Goal: Transaction & Acquisition: Subscribe to service/newsletter

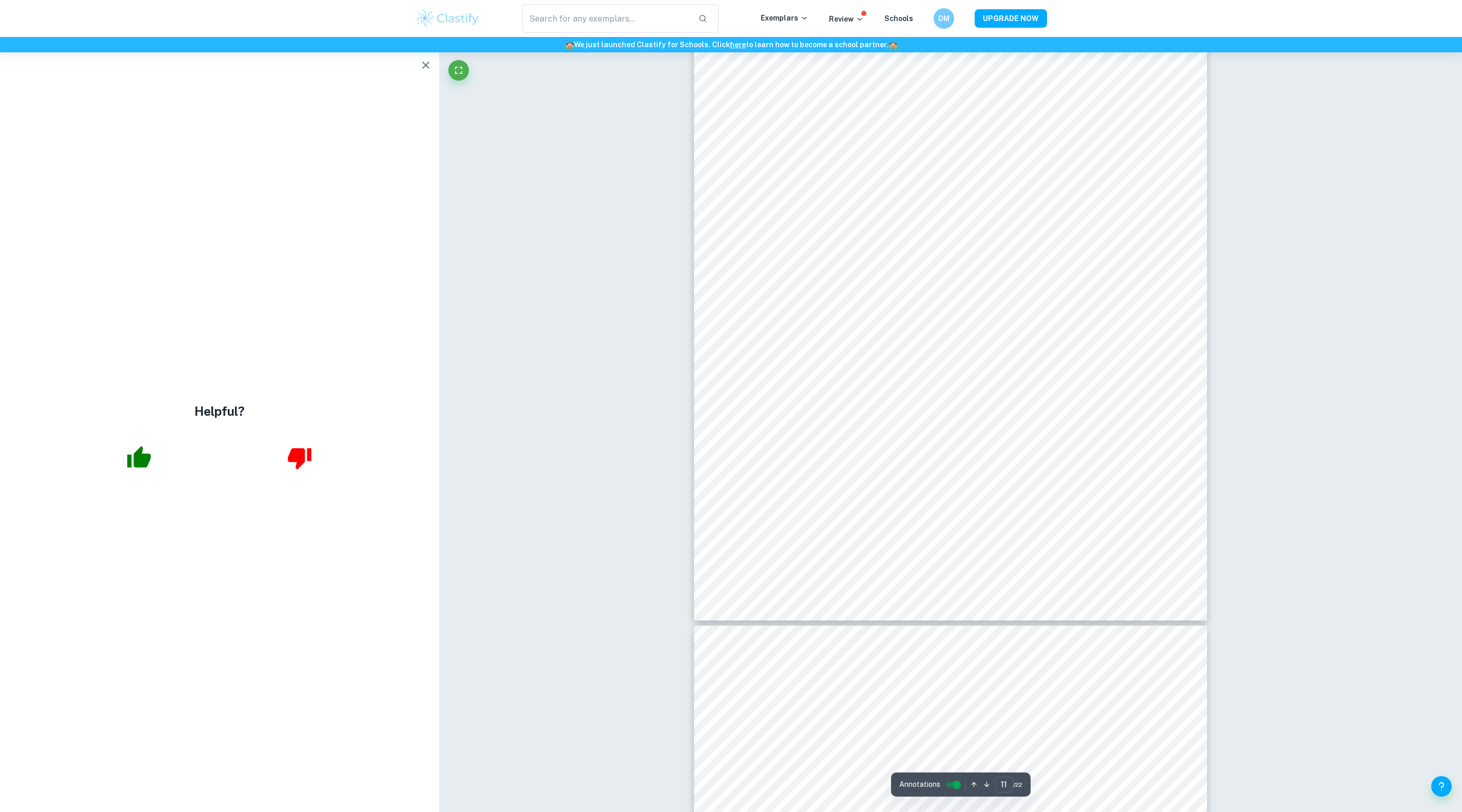
scroll to position [6857, 0]
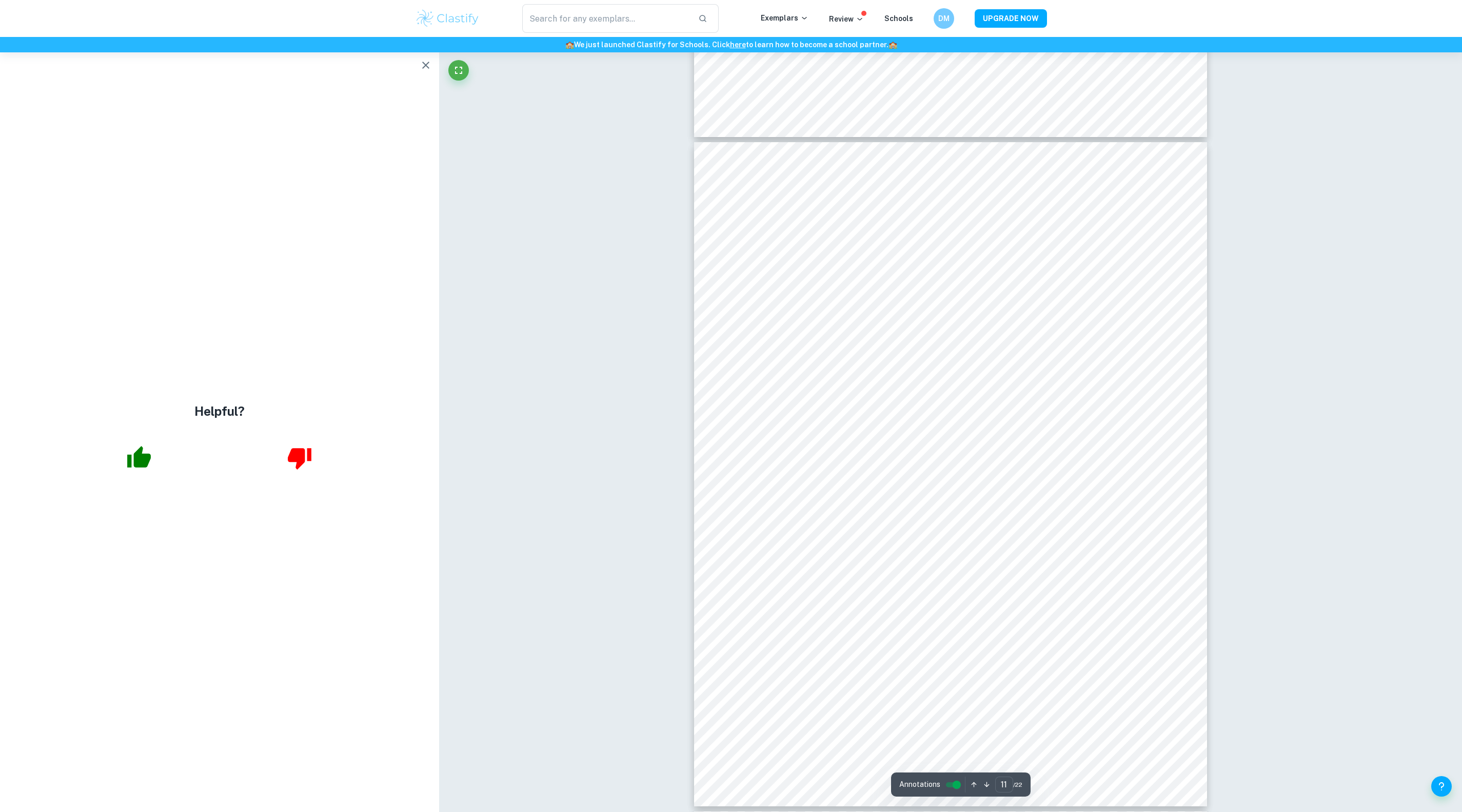
click at [136, 462] on icon "button" at bounding box center [139, 456] width 24 height 22
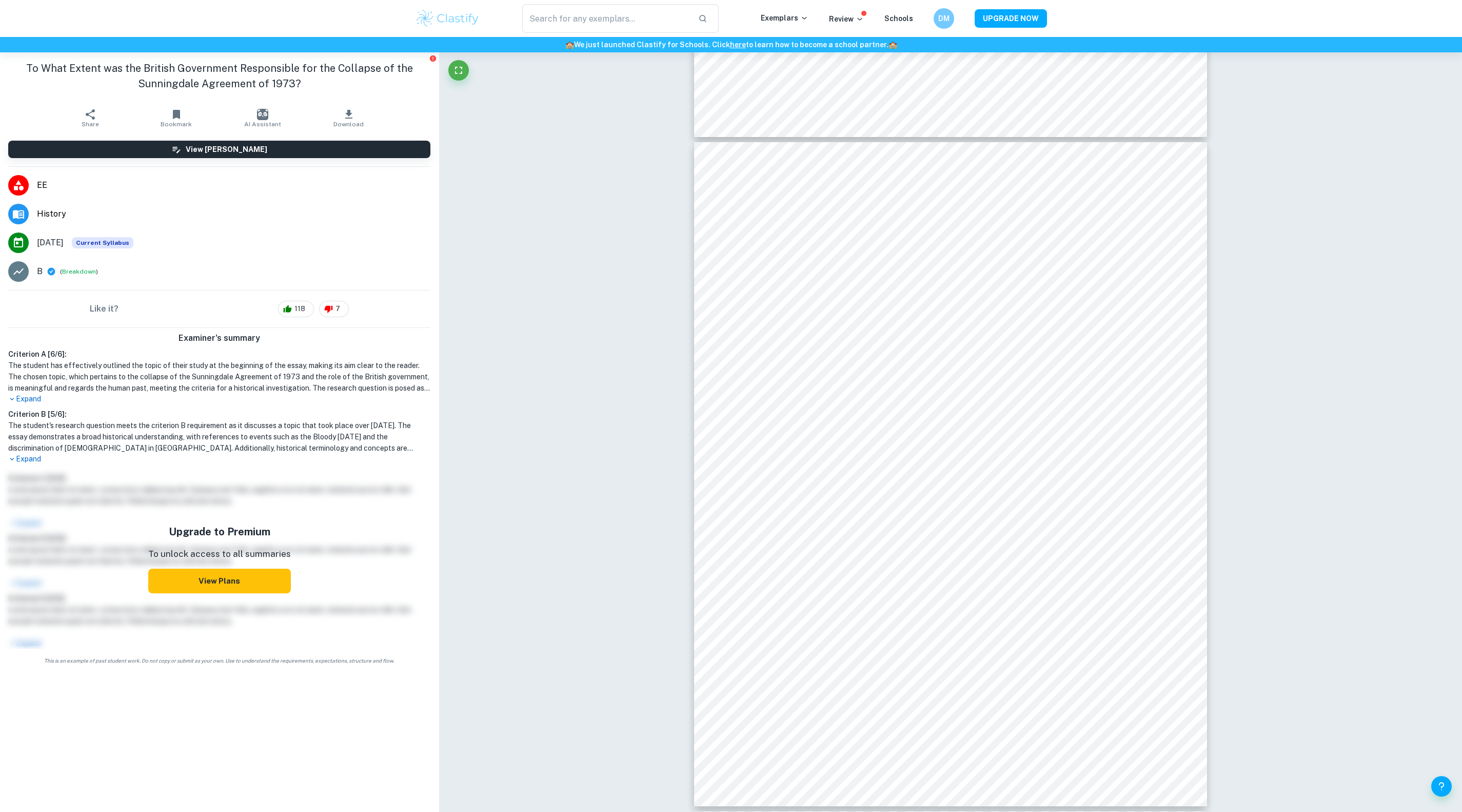
click at [239, 589] on button "View Plans" at bounding box center [219, 581] width 142 height 25
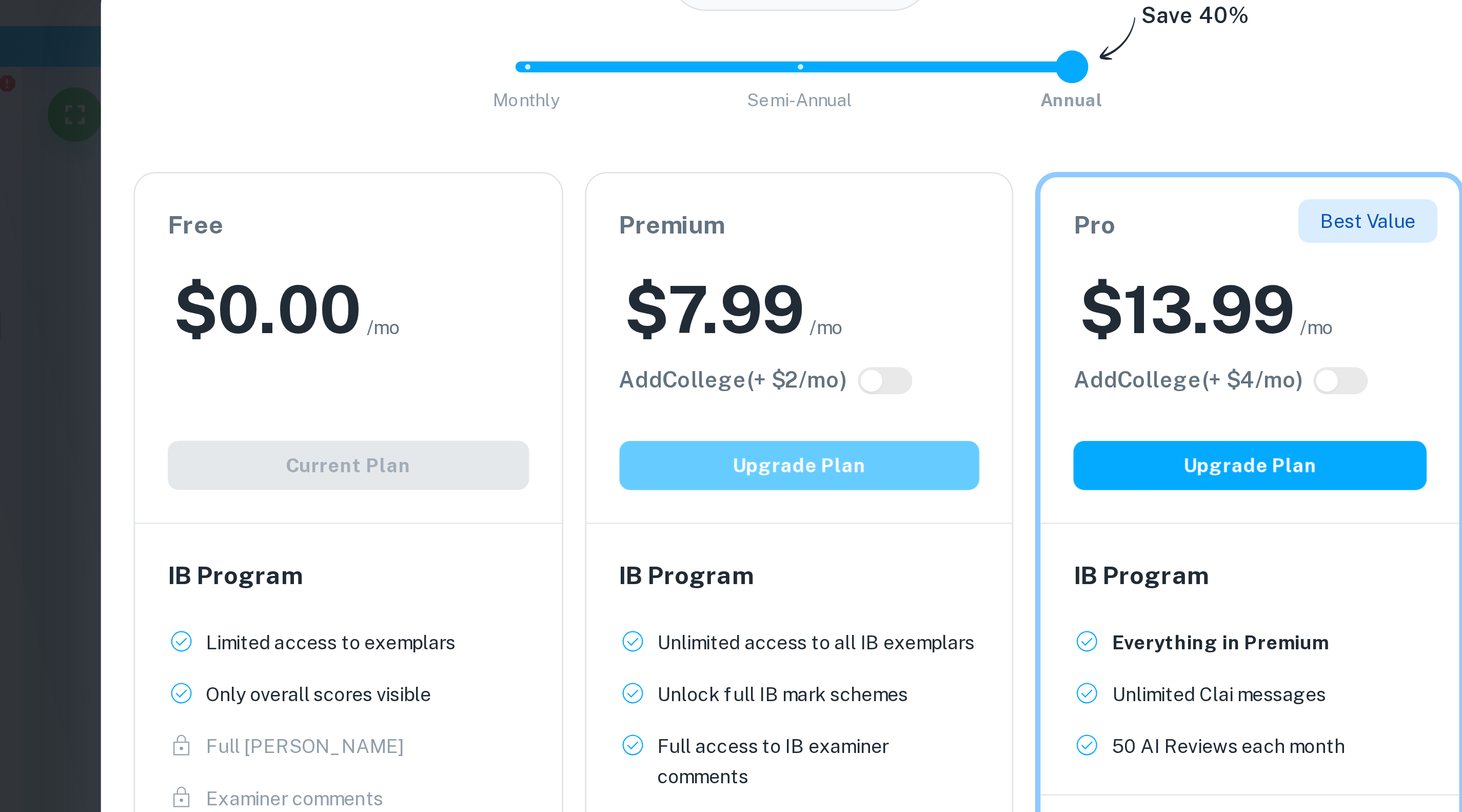
scroll to position [121, 0]
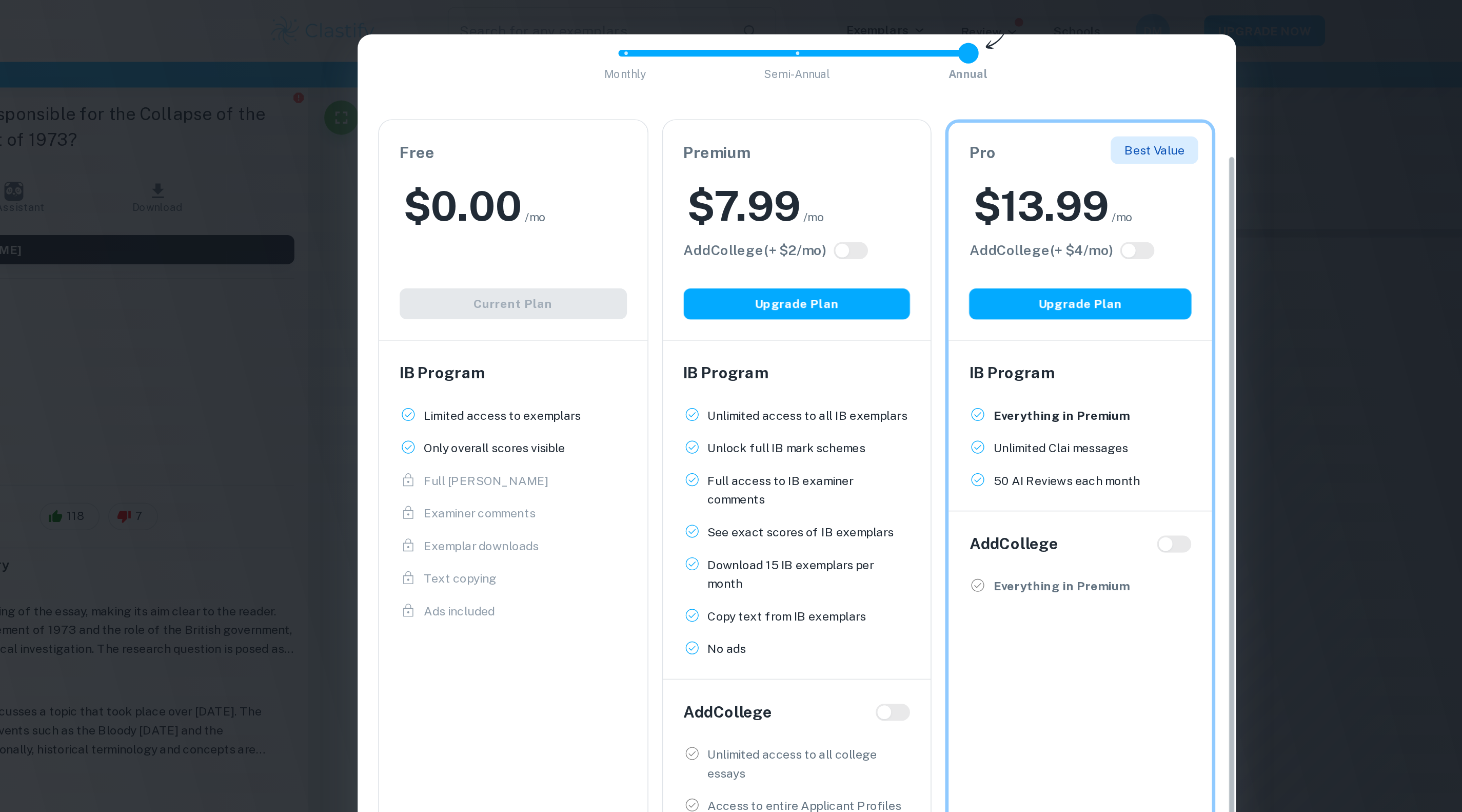
click at [730, 108] on h2 "$ 7.99" at bounding box center [699, 123] width 68 height 33
click at [755, 93] on h6 "Premium" at bounding box center [731, 91] width 136 height 14
click at [736, 34] on span "Monthly Semi-Annual Annual" at bounding box center [731, 32] width 205 height 18
click at [834, 32] on span at bounding box center [834, 32] width 2 height 2
type input "2"
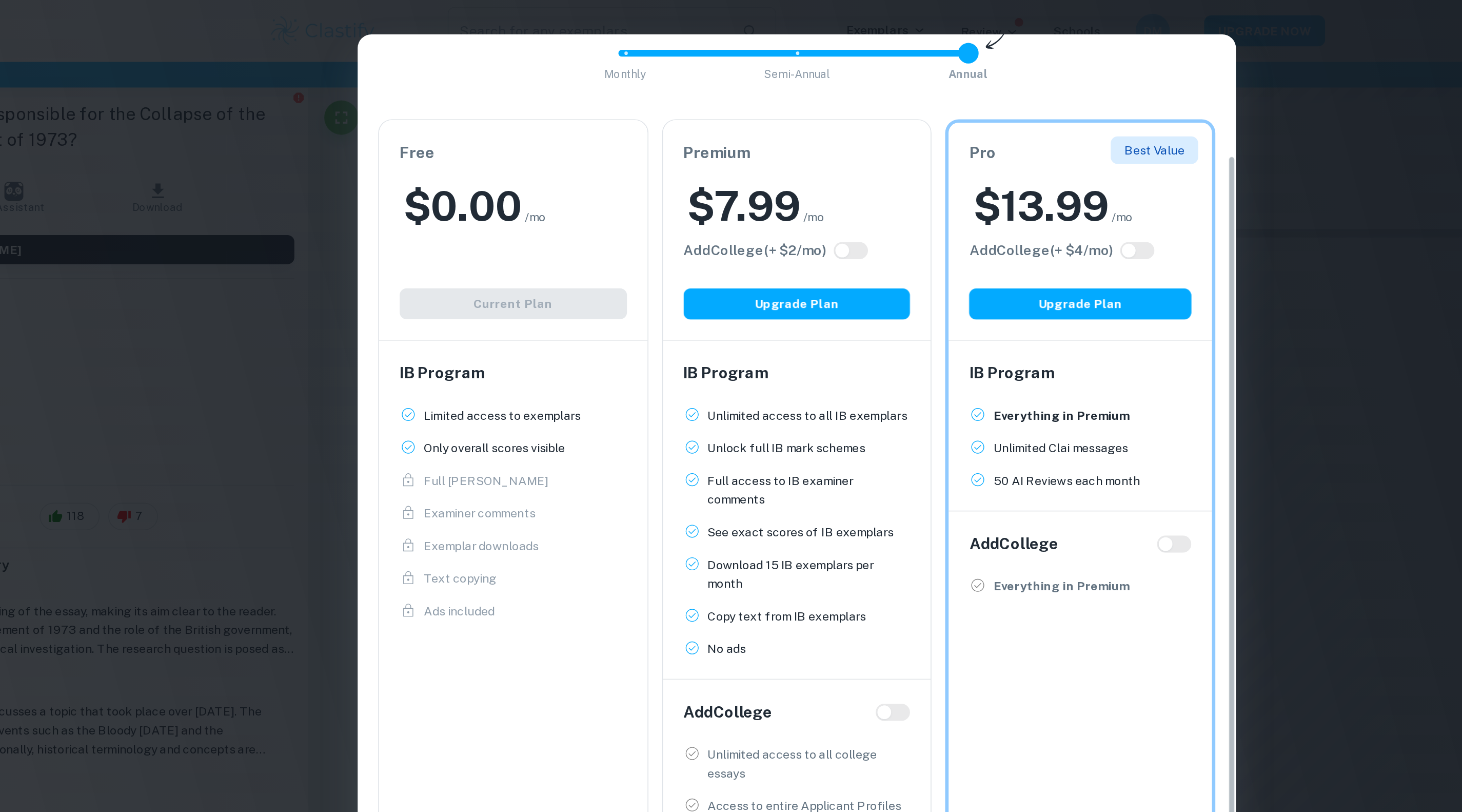
click at [769, 119] on div "$ 7.99 /mo" at bounding box center [731, 123] width 136 height 33
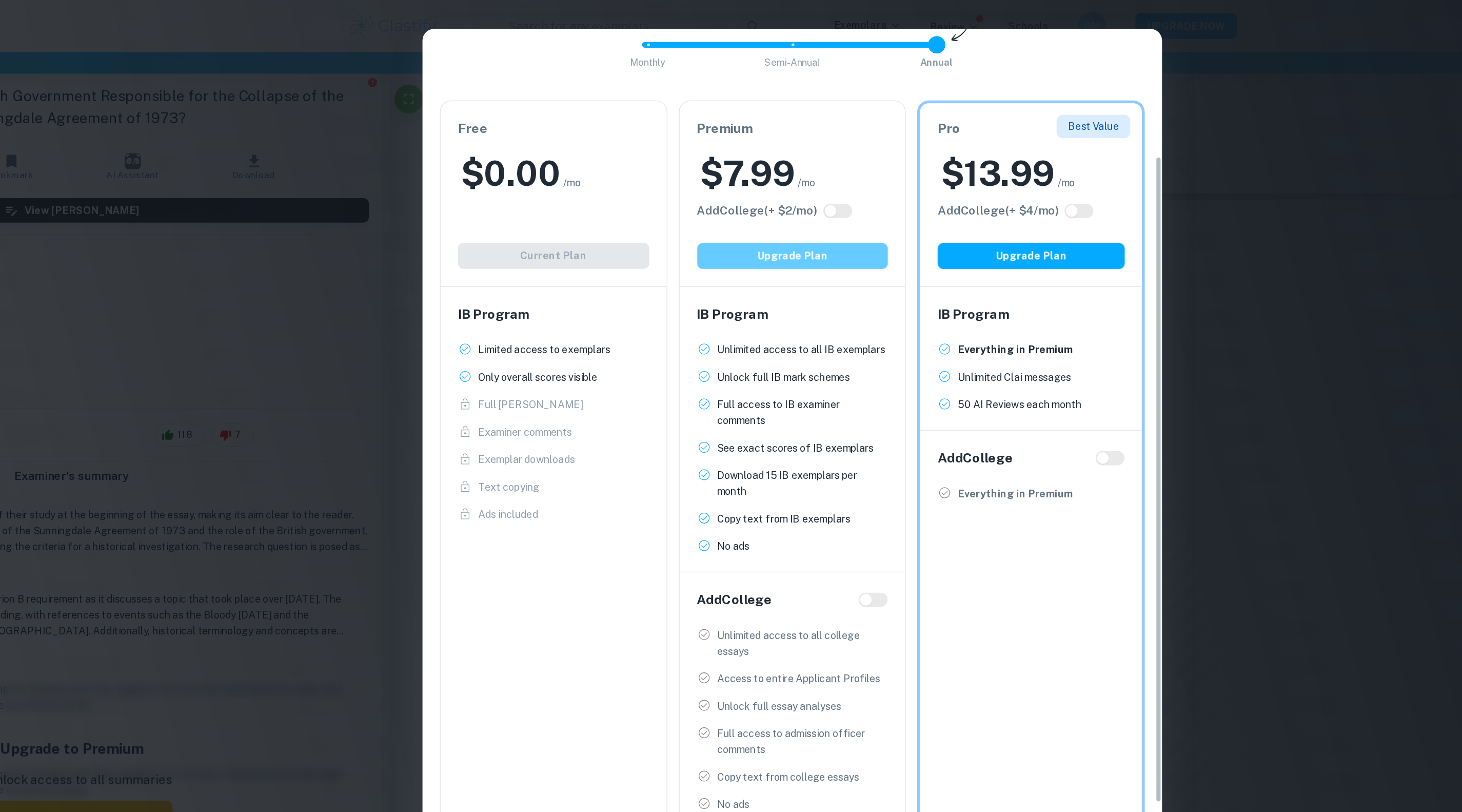
scroll to position [152, 0]
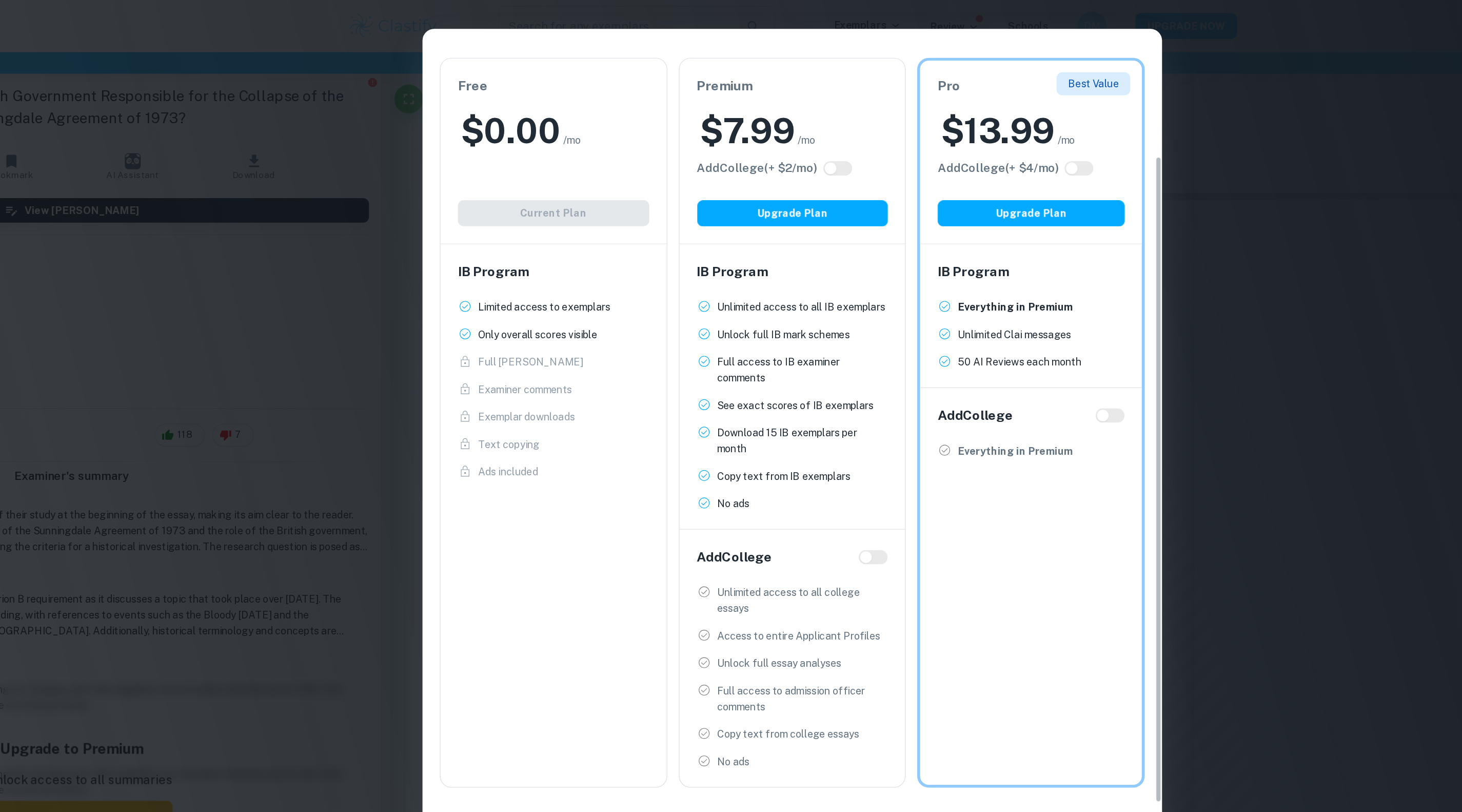
click at [407, 214] on div "Easily Ace Your IB Coursework & Crush College Essays. Get Clastify Premium Get …" at bounding box center [731, 406] width 1462 height 812
